Goal: Transaction & Acquisition: Purchase product/service

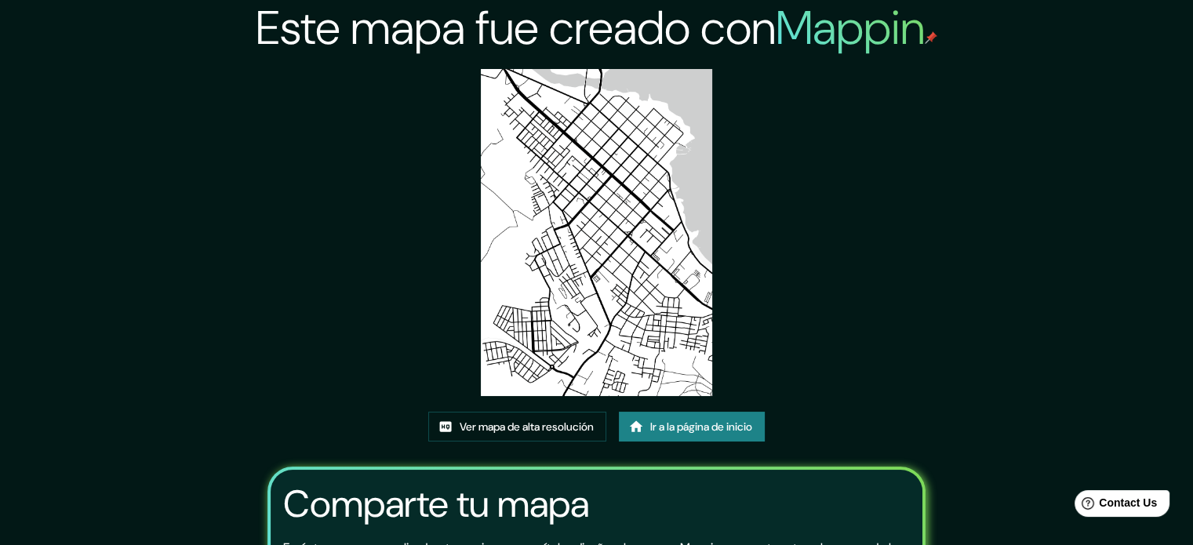
click at [570, 120] on img at bounding box center [596, 232] width 231 height 327
click at [520, 423] on font "Ver mapa de alta resolución" at bounding box center [527, 427] width 134 height 14
click at [701, 419] on font "Ir a la página de inicio" at bounding box center [701, 427] width 102 height 20
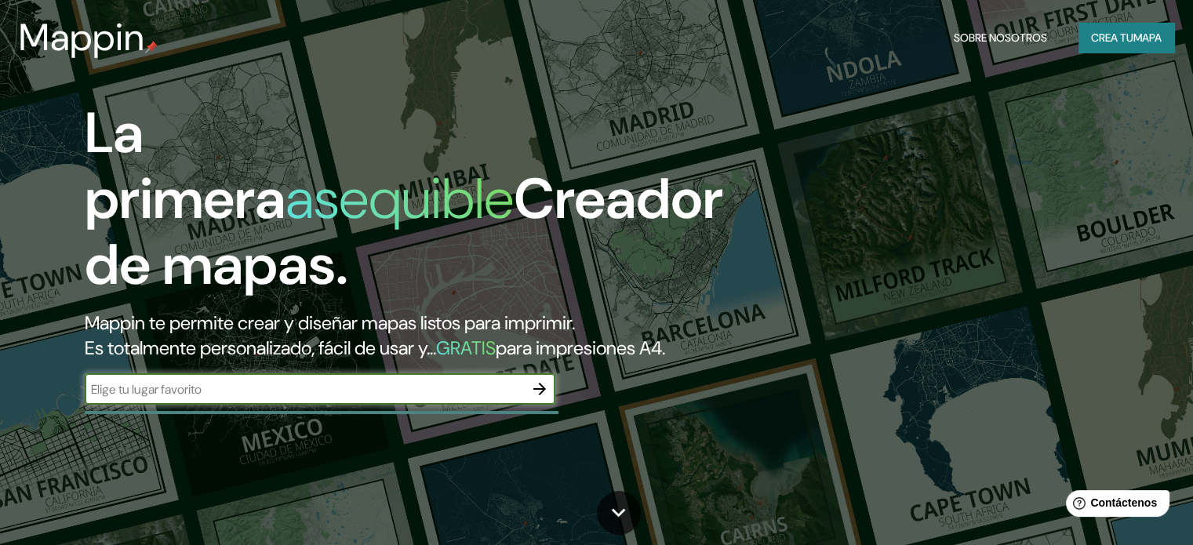
click at [406, 399] on input "text" at bounding box center [304, 389] width 439 height 18
type input "villarrica"
click at [543, 395] on icon "button" at bounding box center [539, 389] width 13 height 13
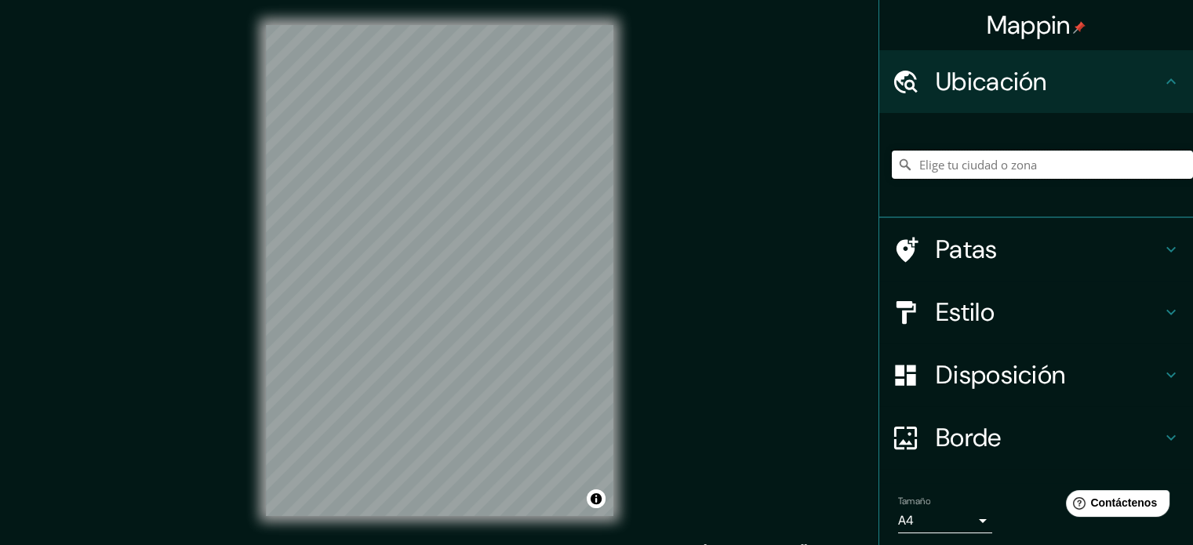
click at [1025, 161] on input "Elige tu ciudad o zona" at bounding box center [1042, 165] width 301 height 28
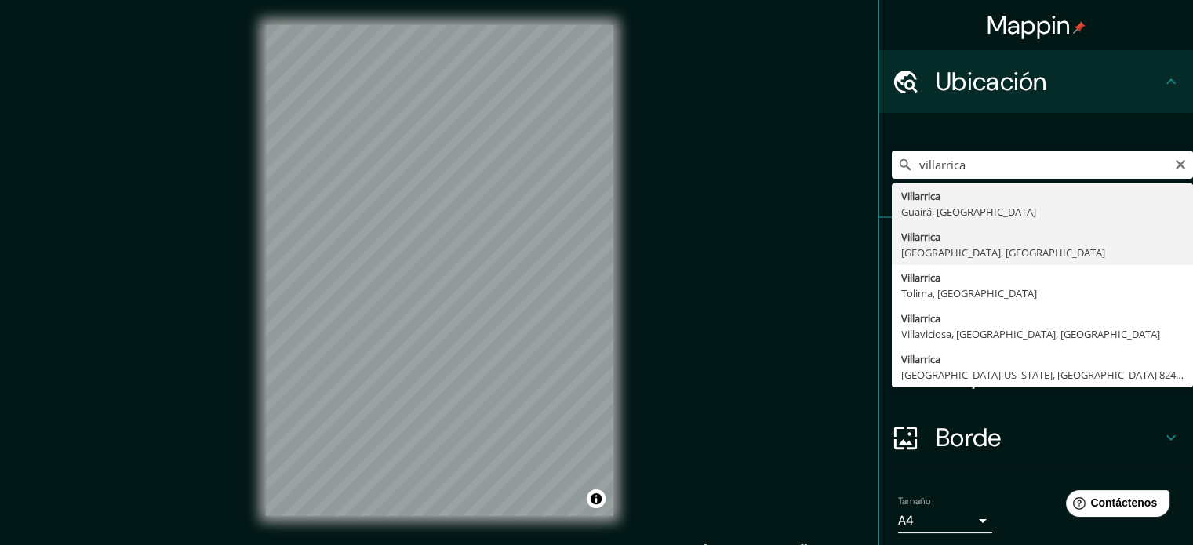
type input "Villarrica, Región de La Araucanía, Chile"
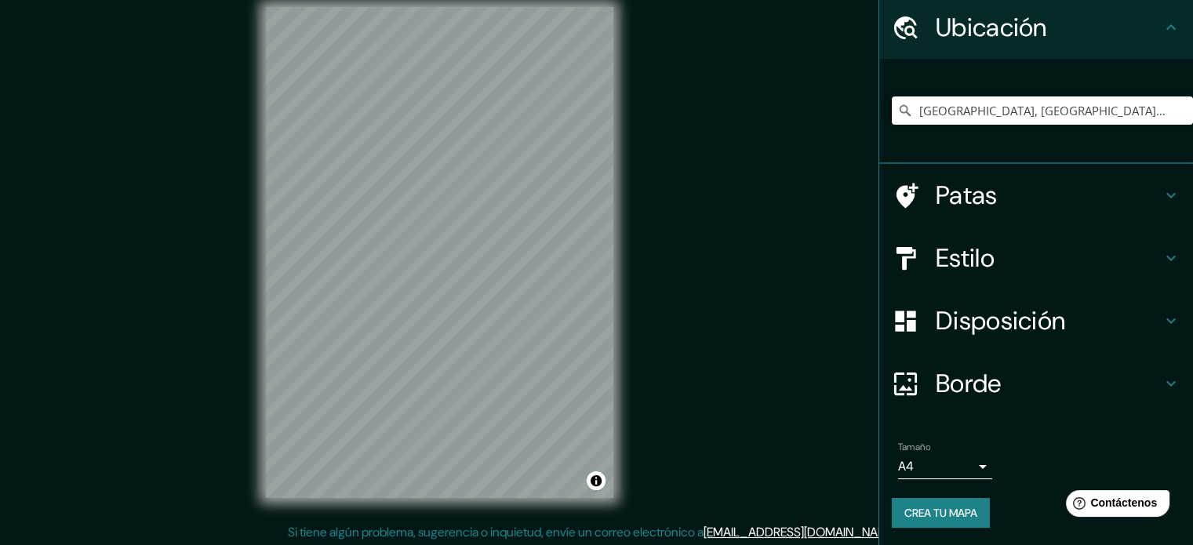
scroll to position [20, 0]
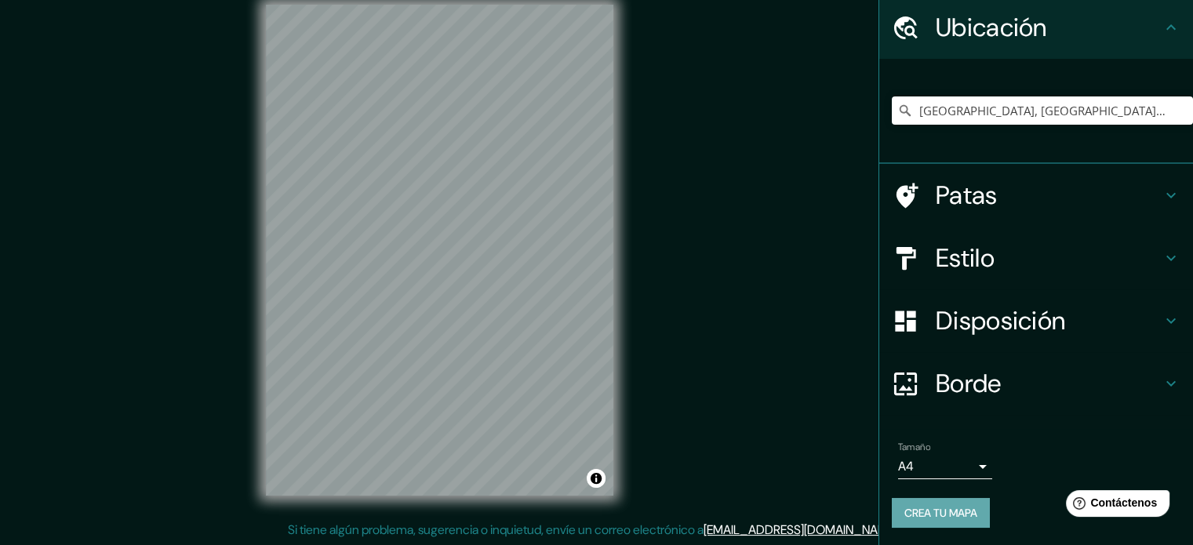
click at [947, 511] on font "Crea tu mapa" at bounding box center [941, 513] width 73 height 14
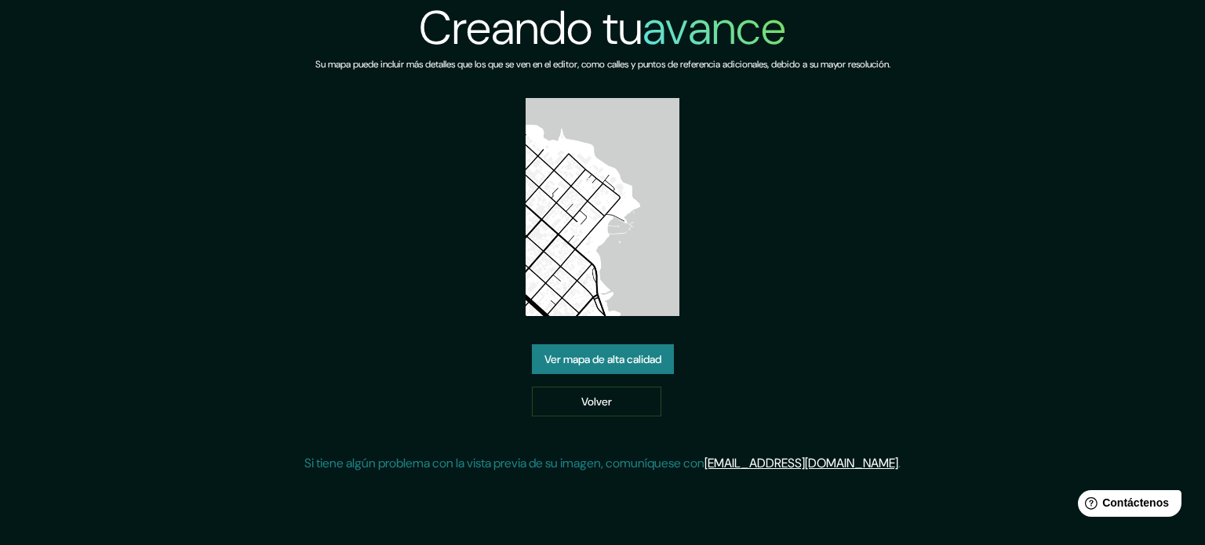
click at [617, 352] on font "Ver mapa de alta calidad" at bounding box center [602, 359] width 117 height 14
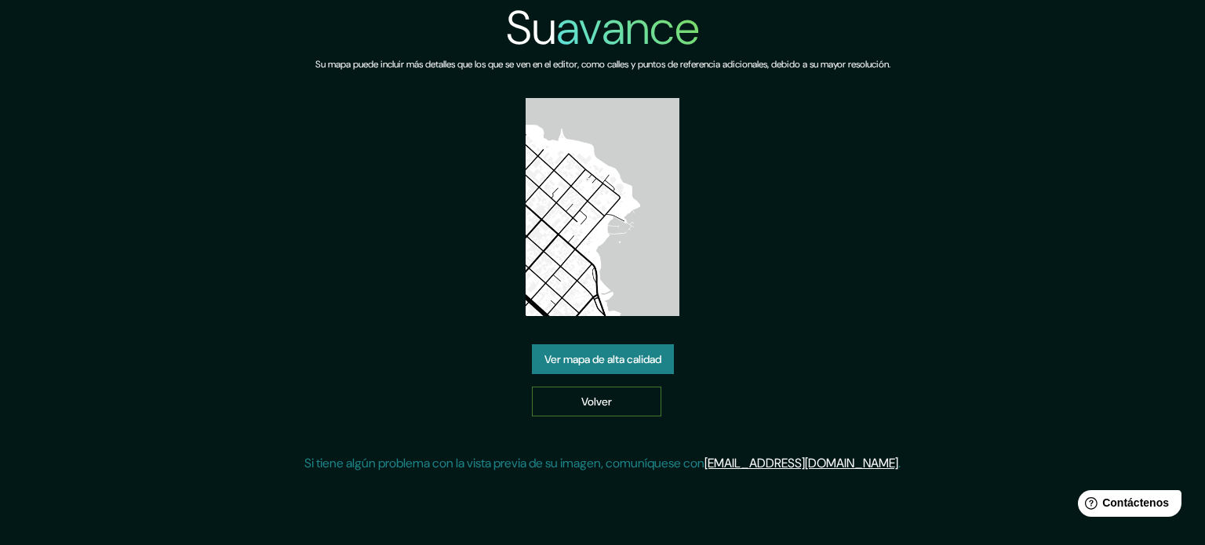
click at [595, 391] on font "Volver" at bounding box center [596, 401] width 31 height 20
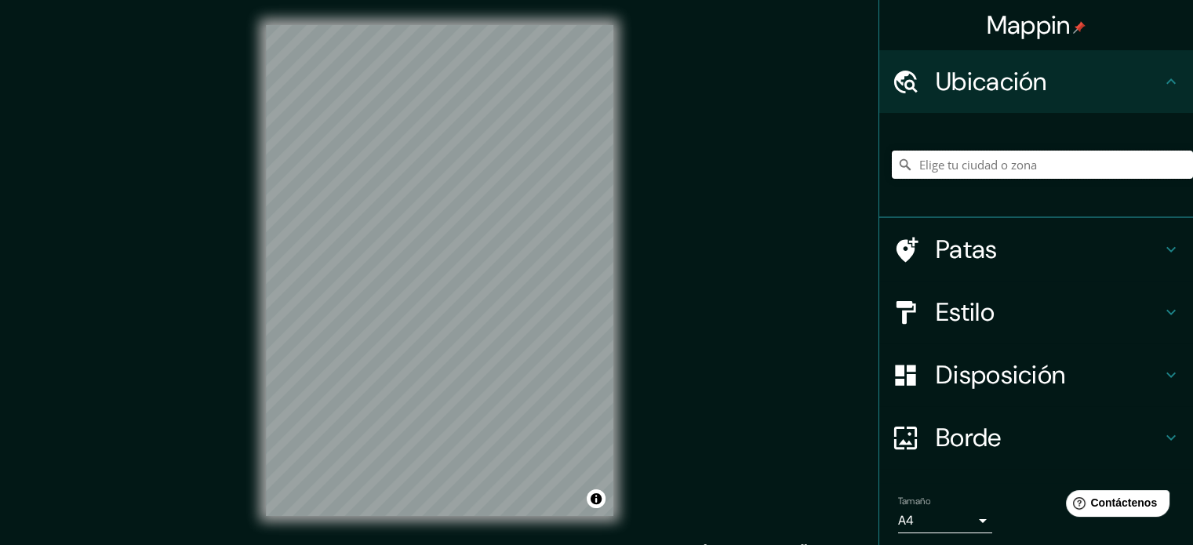
click at [998, 159] on input "Elige tu ciudad o zona" at bounding box center [1042, 165] width 301 height 28
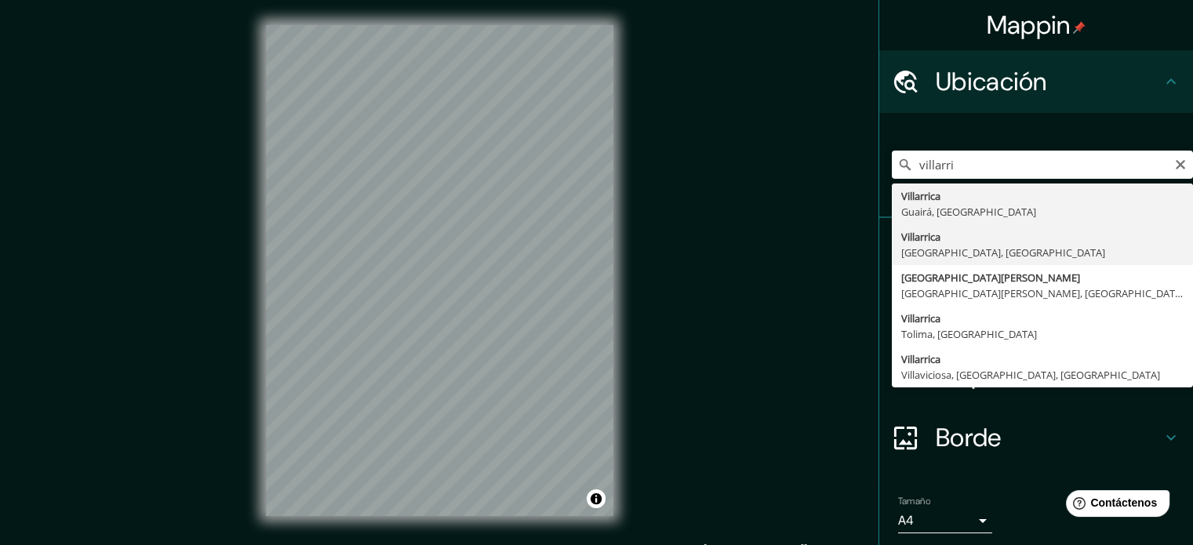
type input "Villarrica, Región de La Araucanía, Chile"
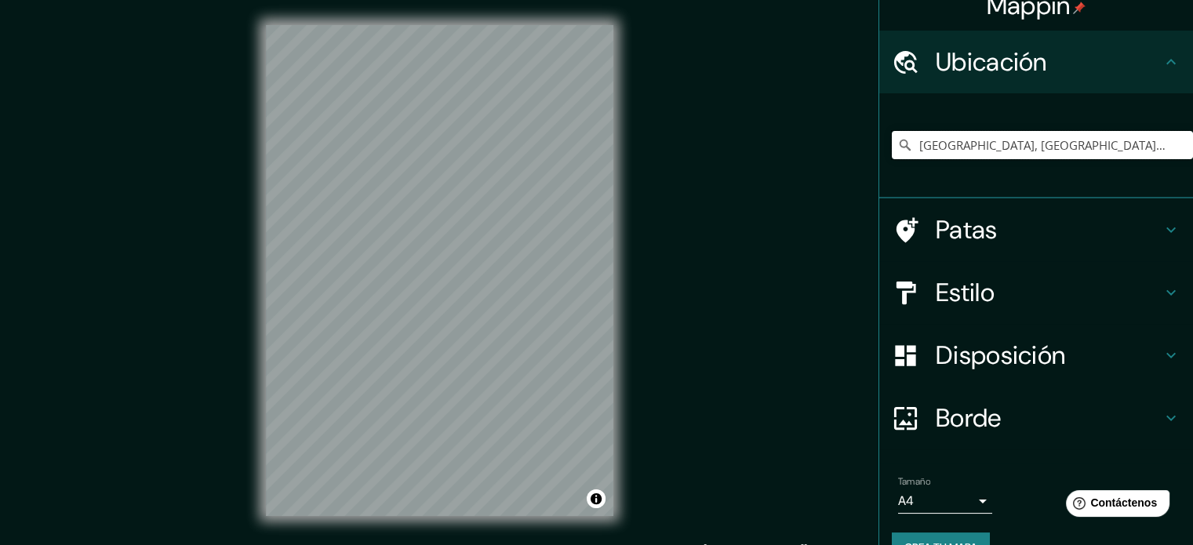
scroll to position [54, 0]
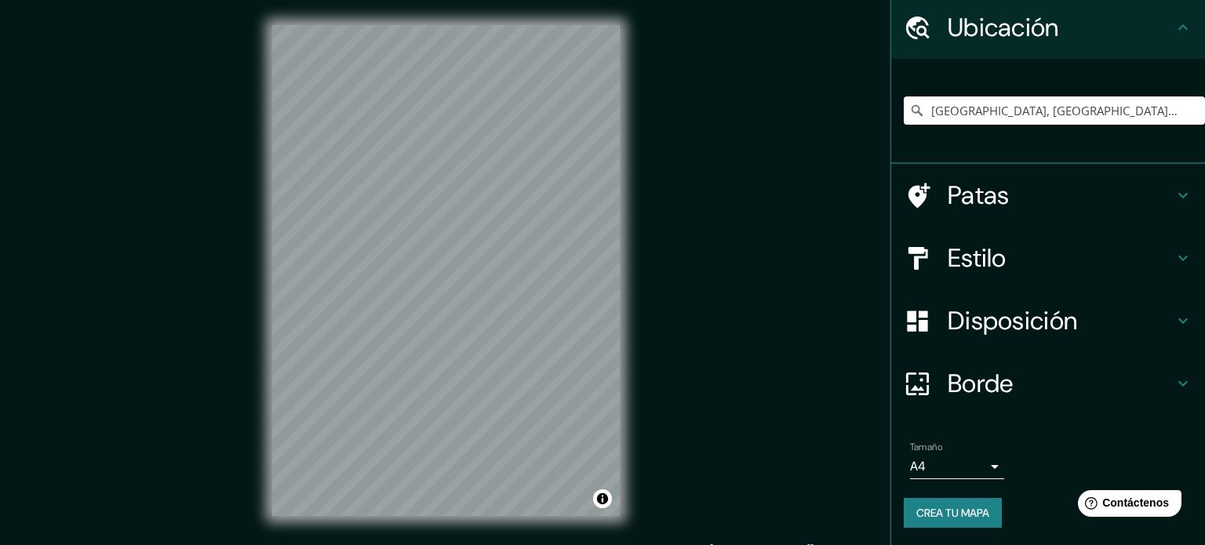
click at [972, 454] on body "Mappin Ubicación Villarrica, Región de La Araucanía, Chile Patas Estilo Disposi…" at bounding box center [602, 272] width 1205 height 545
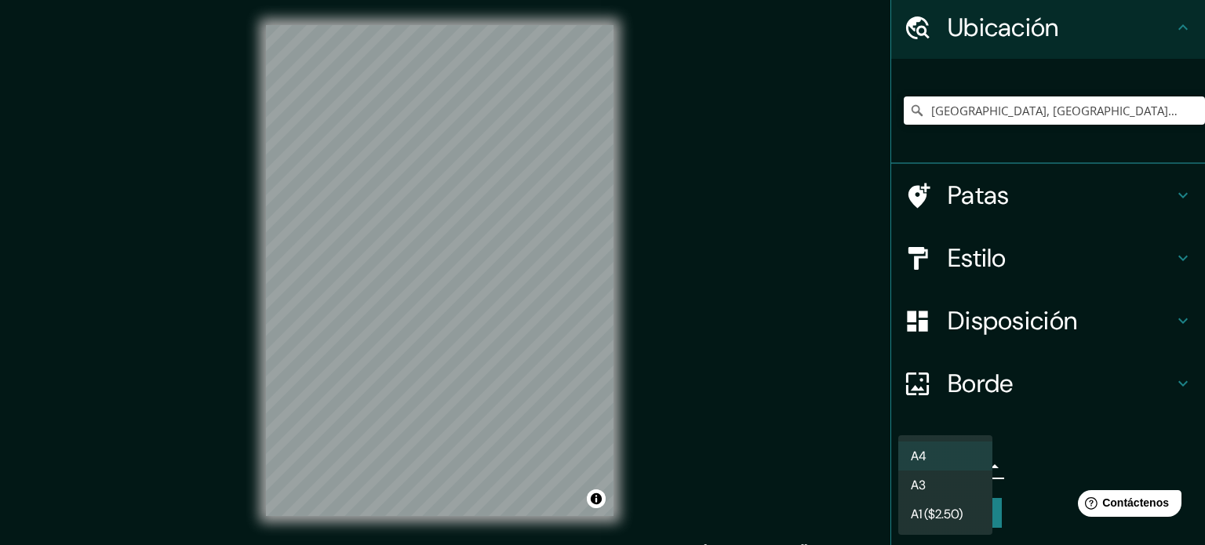
click at [967, 489] on li "A3" at bounding box center [945, 485] width 94 height 29
type input "a4"
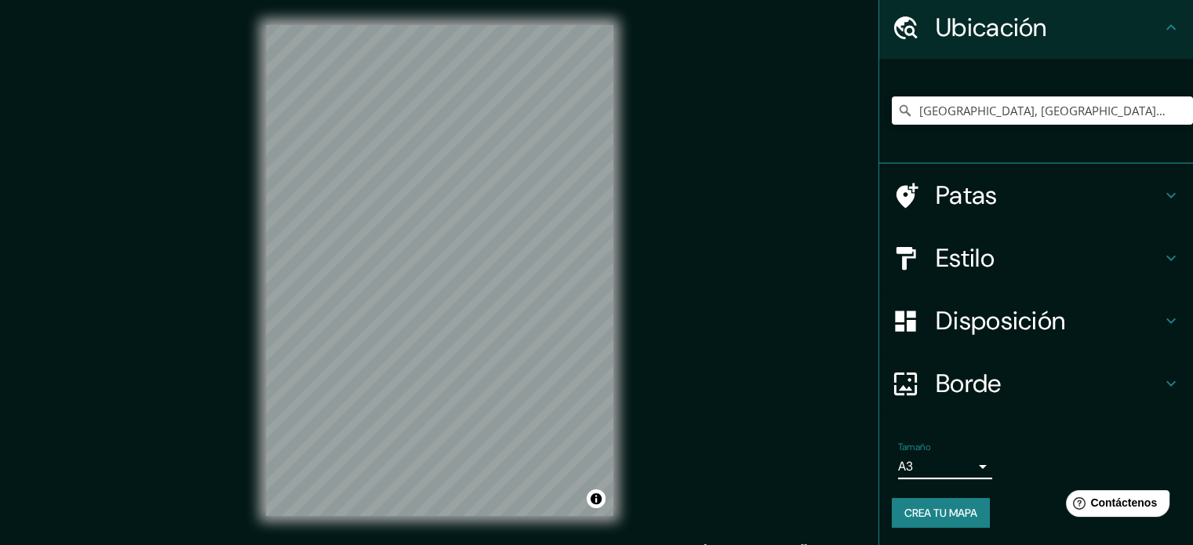
click at [1004, 248] on h4 "Estilo" at bounding box center [1049, 257] width 226 height 31
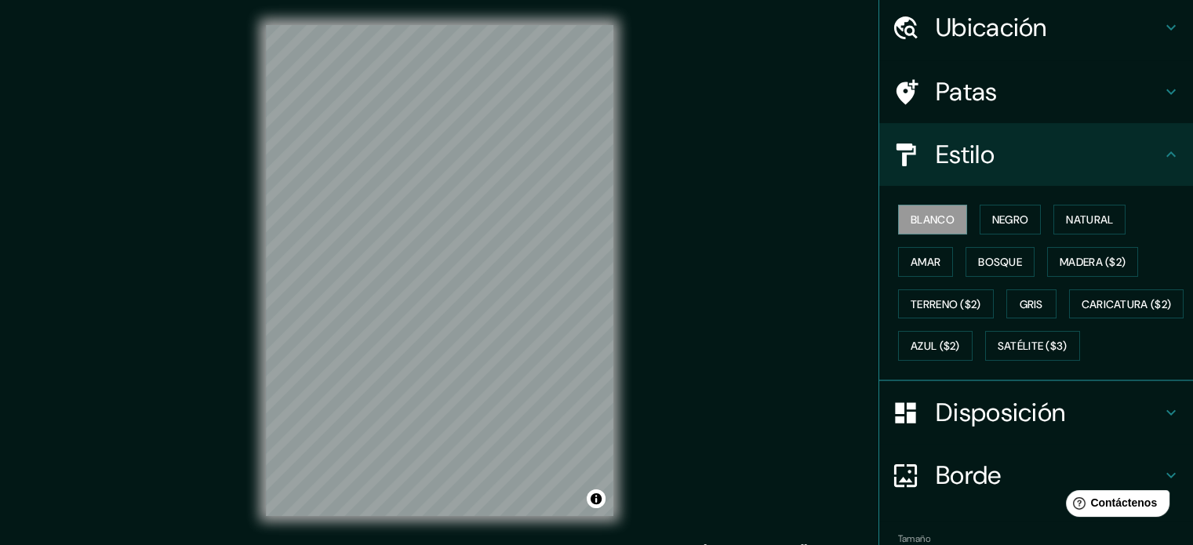
click at [989, 155] on h4 "Estilo" at bounding box center [1049, 154] width 226 height 31
click at [1015, 429] on font "Disposición" at bounding box center [1000, 412] width 129 height 33
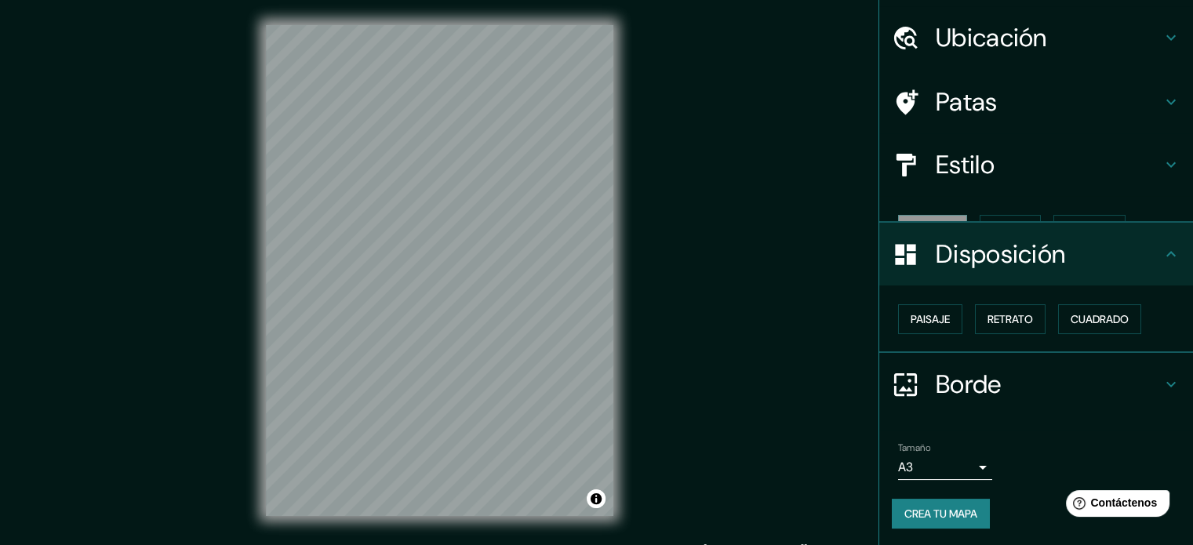
scroll to position [19, 0]
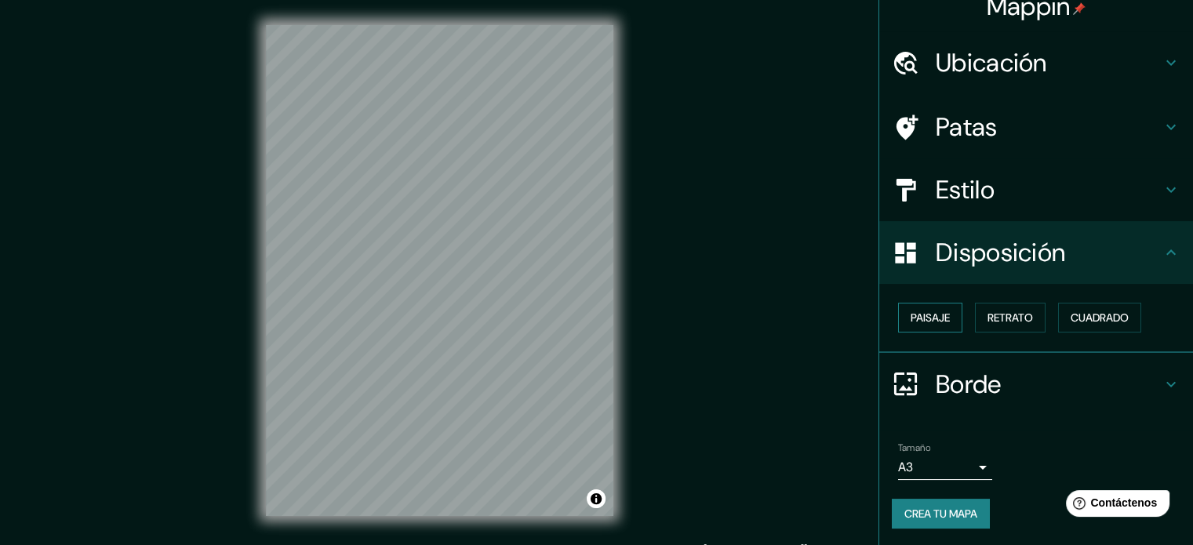
click at [945, 312] on button "Paisaje" at bounding box center [930, 318] width 64 height 30
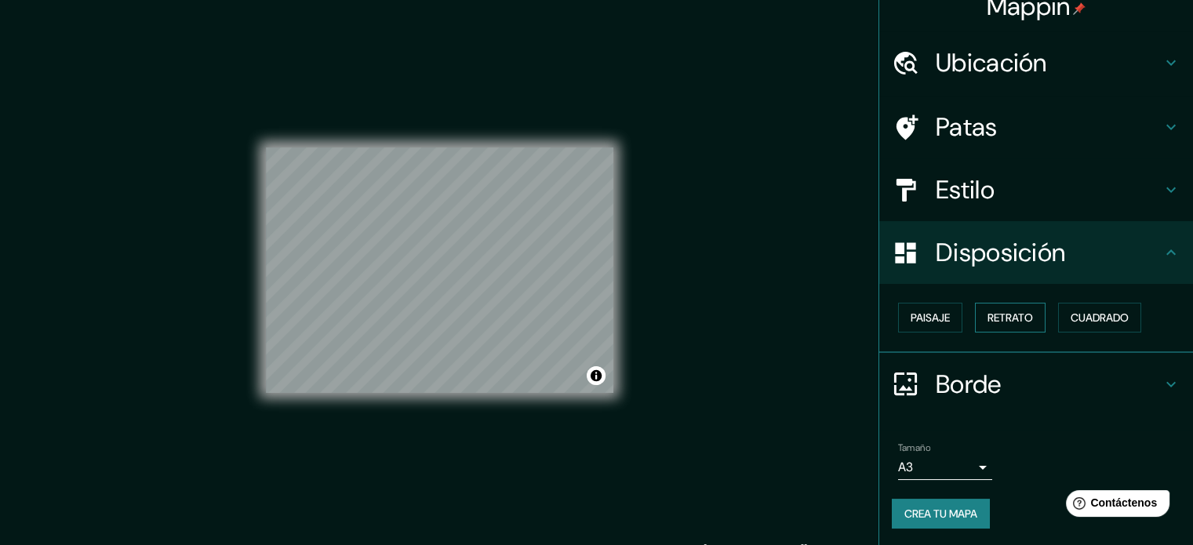
click at [999, 315] on font "Retrato" at bounding box center [1010, 318] width 45 height 14
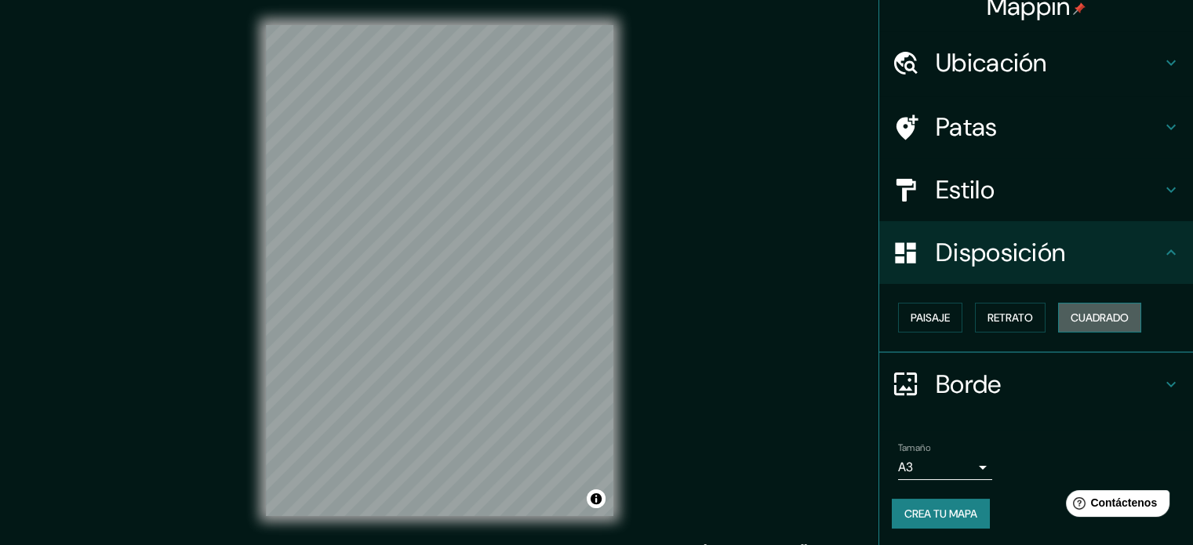
click at [1073, 315] on font "Cuadrado" at bounding box center [1100, 318] width 58 height 14
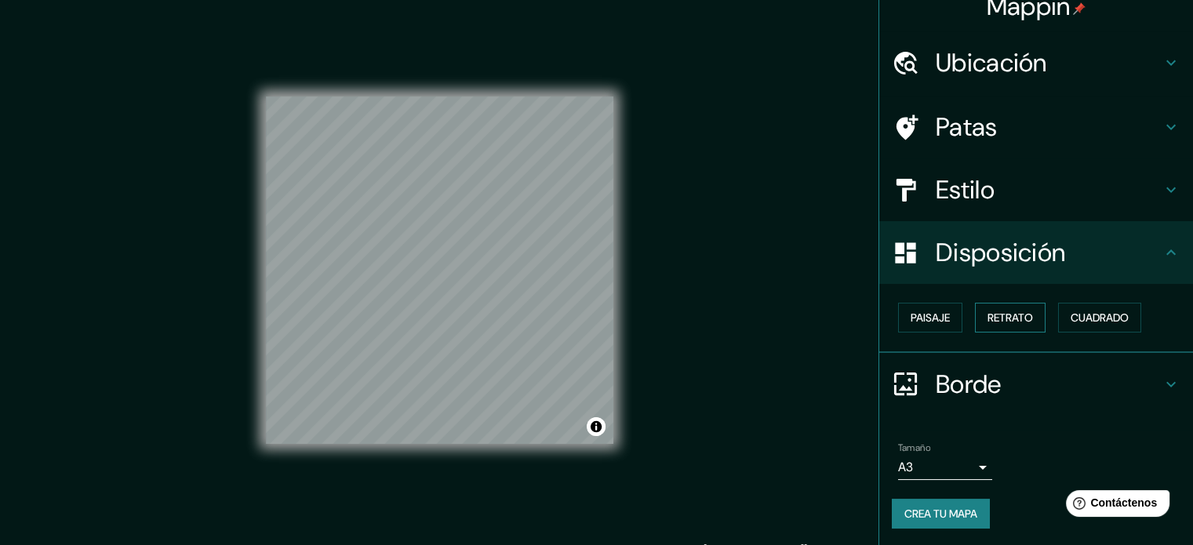
click at [1005, 316] on font "Retrato" at bounding box center [1010, 318] width 45 height 14
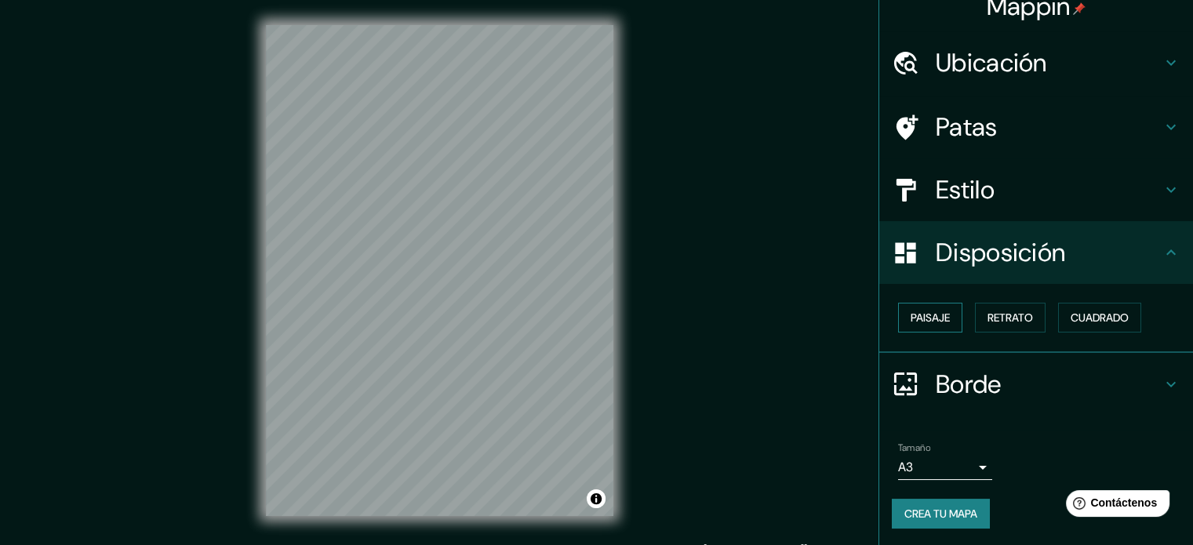
click at [934, 321] on font "Paisaje" at bounding box center [930, 318] width 39 height 14
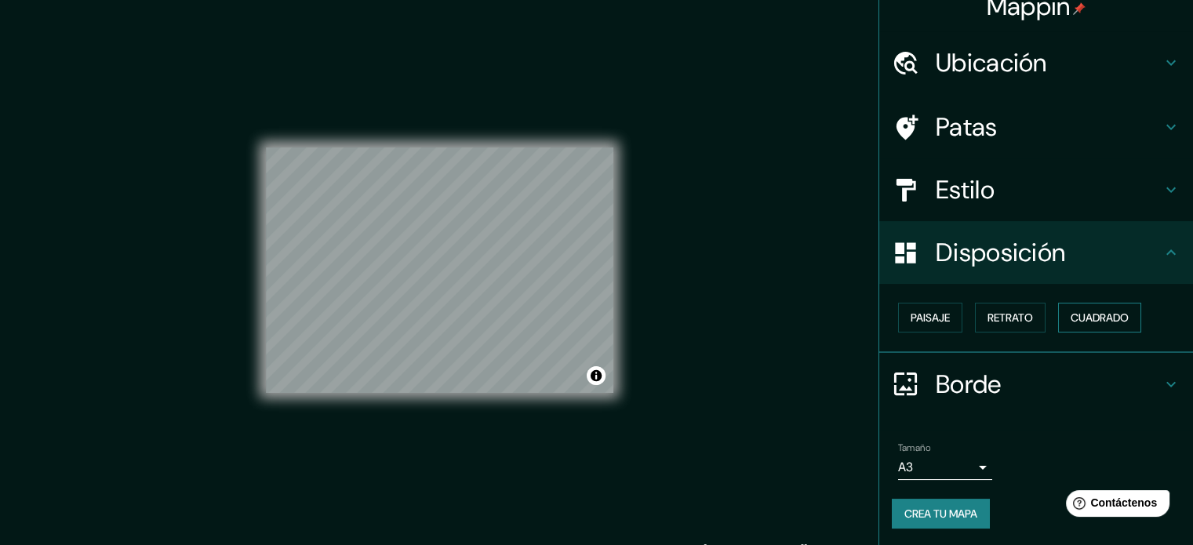
click at [1061, 317] on button "Cuadrado" at bounding box center [1099, 318] width 83 height 30
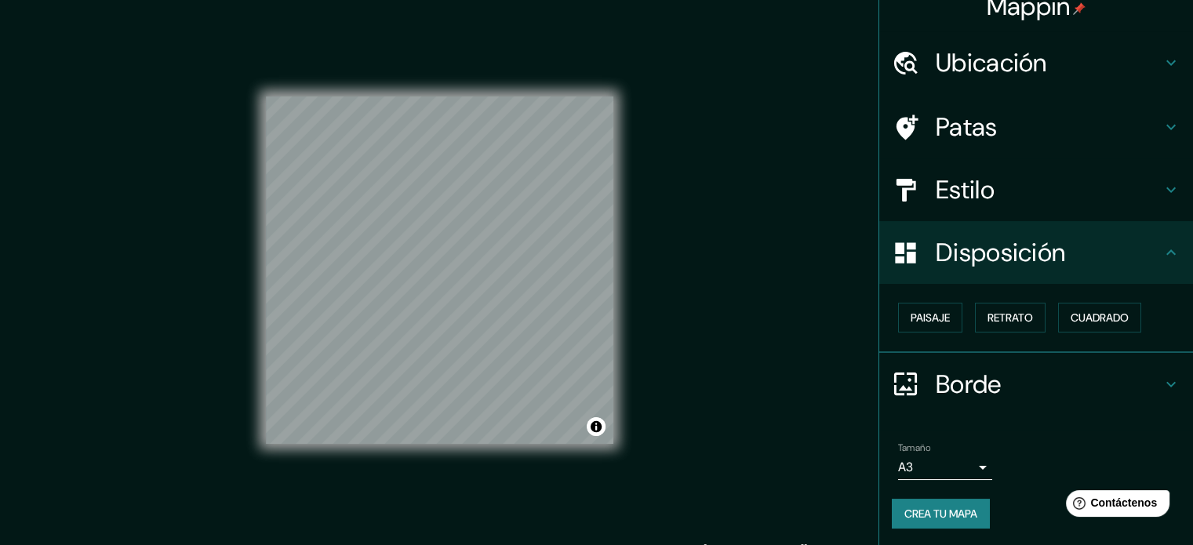
click at [943, 518] on font "Crea tu mapa" at bounding box center [941, 514] width 73 height 14
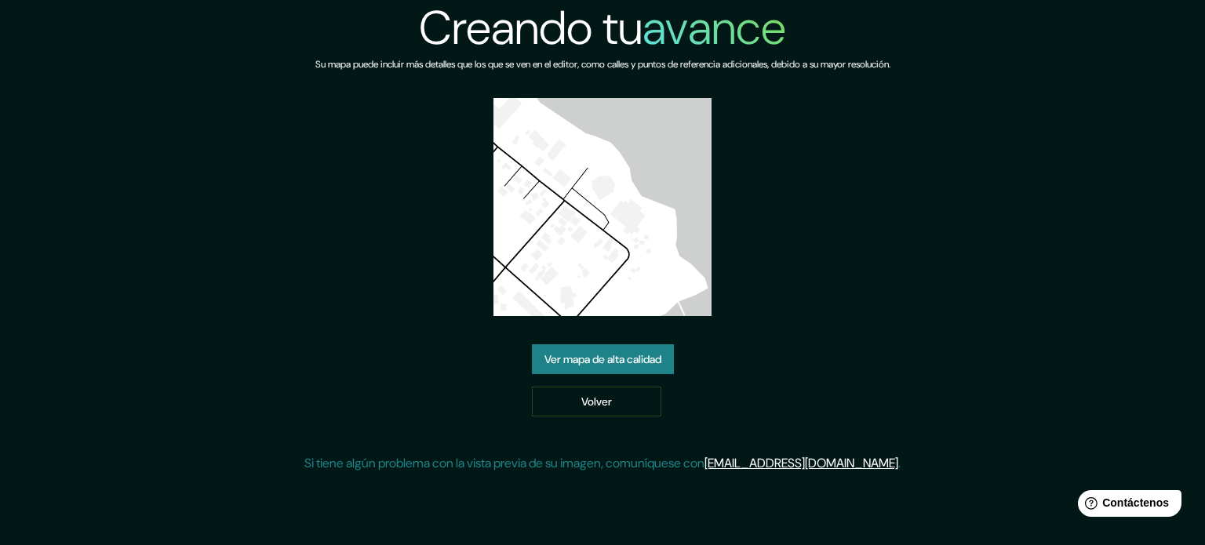
click at [628, 359] on font "Ver mapa de alta calidad" at bounding box center [602, 359] width 117 height 14
